Goal: Book appointment/travel/reservation

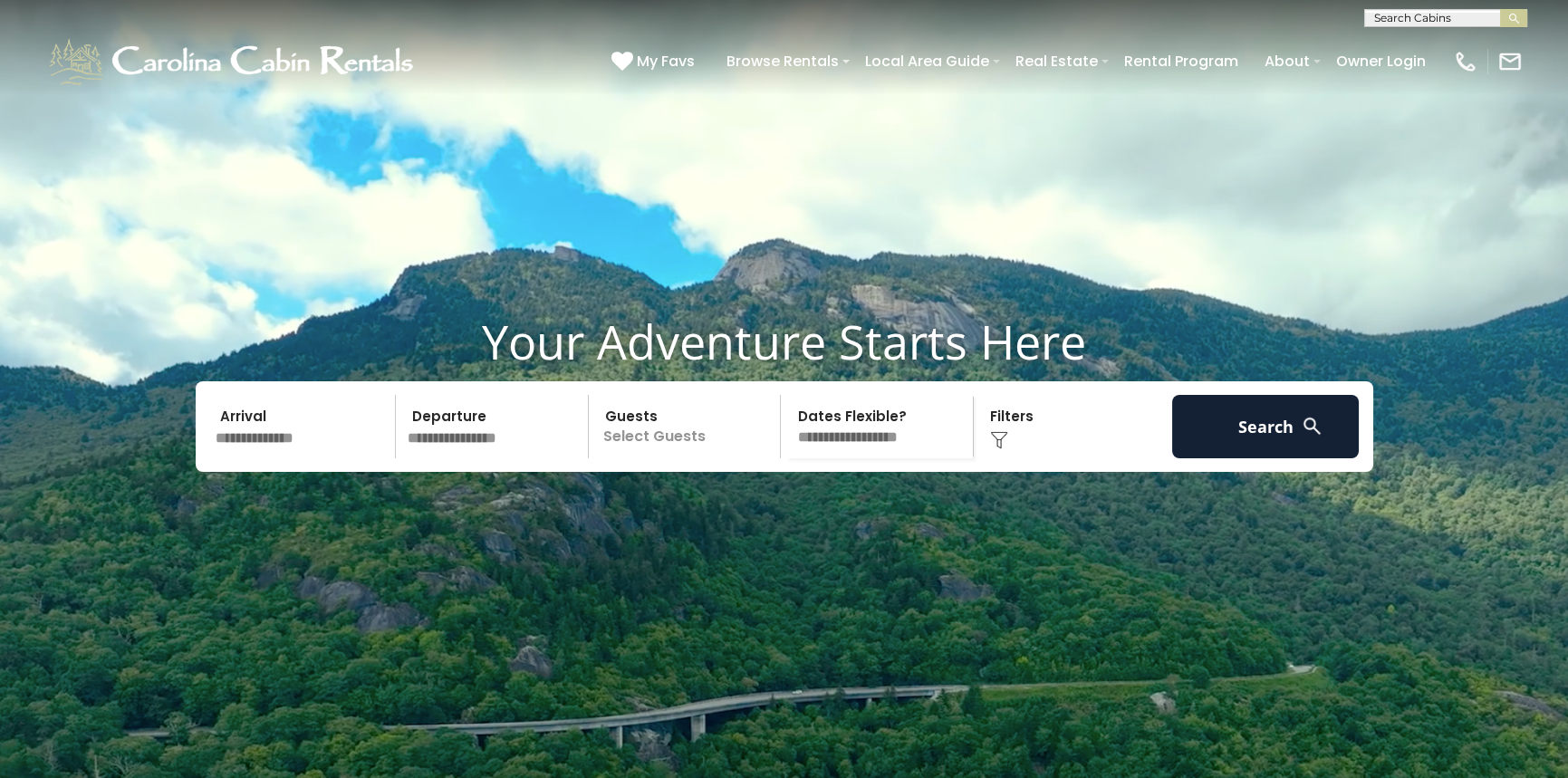
click at [1418, 13] on input "text" at bounding box center [1444, 22] width 159 height 19
type input "*****"
drag, startPoint x: 1439, startPoint y: 45, endPoint x: 1449, endPoint y: 40, distance: 11.2
click at [1441, 45] on li "Alice s Wonderland" at bounding box center [1446, 50] width 161 height 32
click at [1514, 16] on img "submit" at bounding box center [1513, 19] width 14 height 14
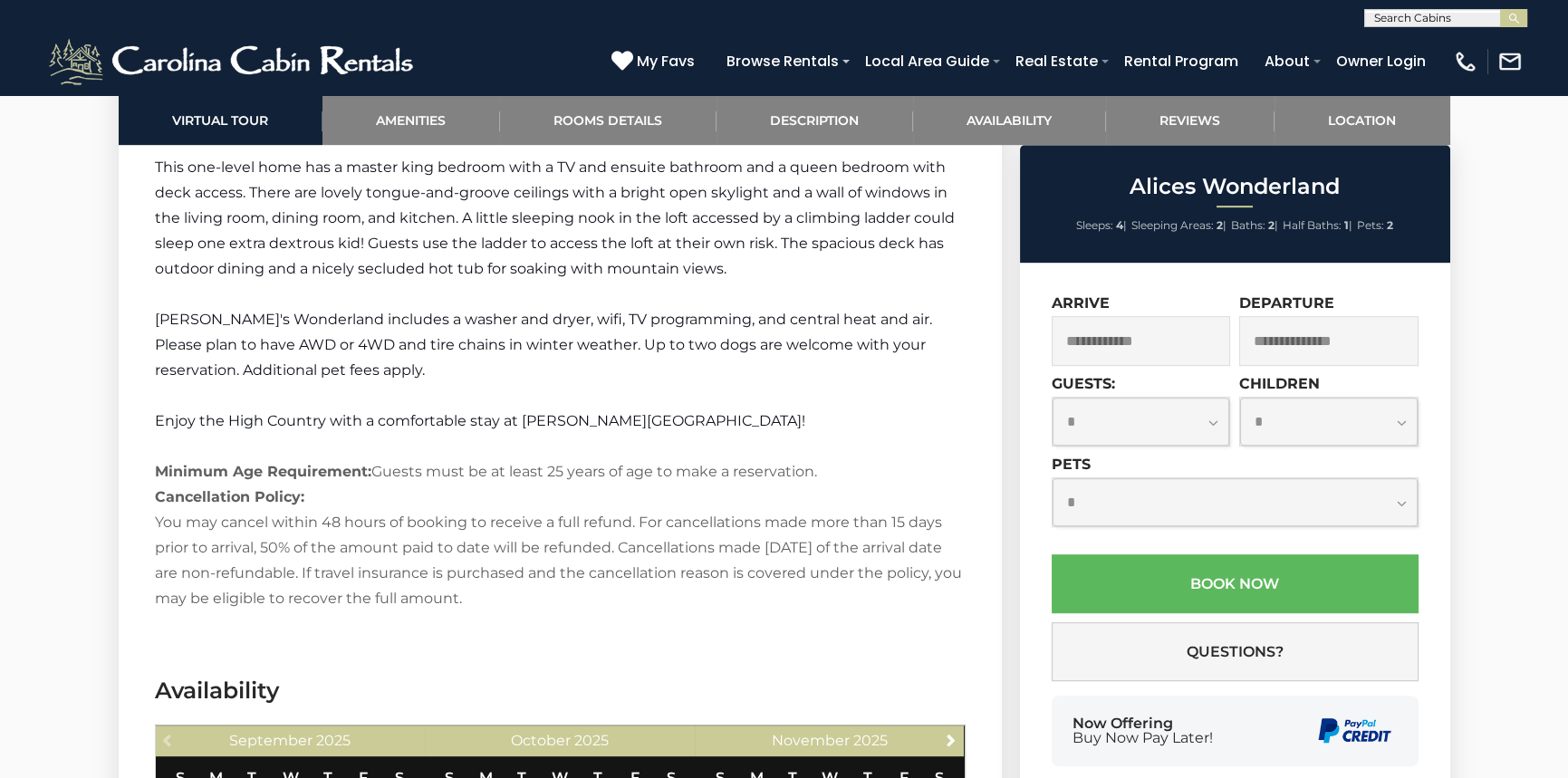
scroll to position [3080, 0]
